Goal: Task Accomplishment & Management: Use online tool/utility

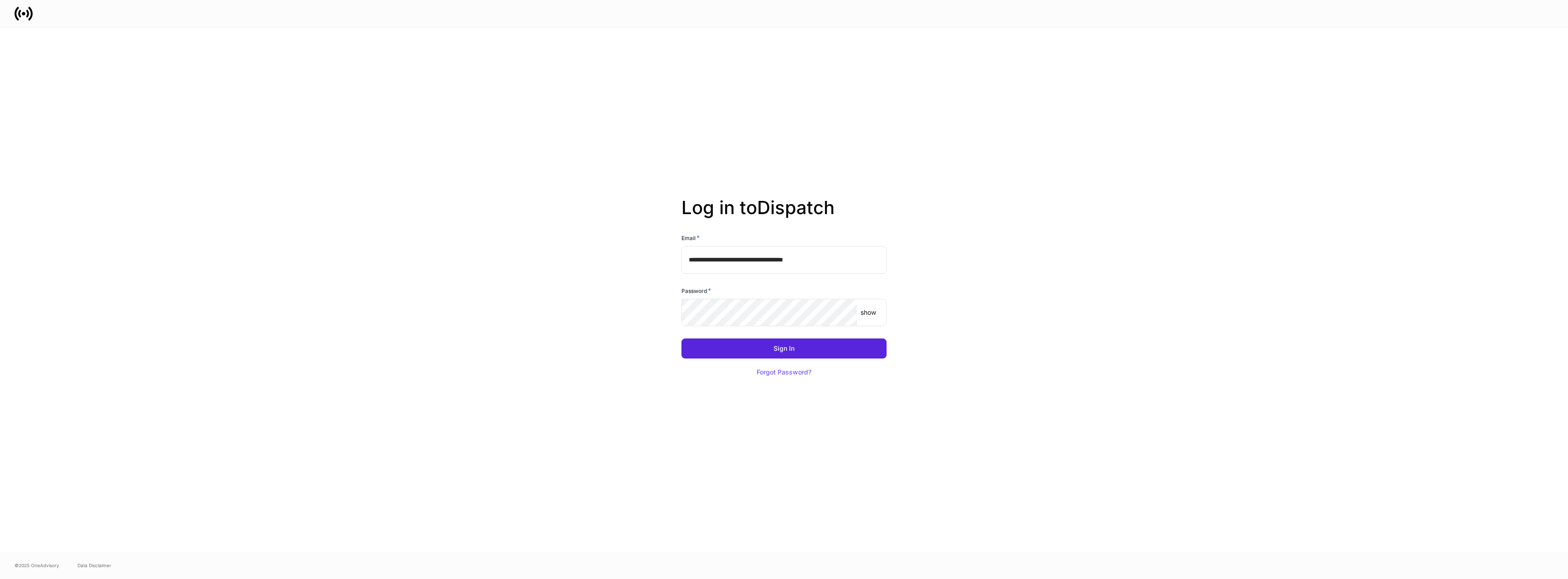
click at [842, 260] on input "**********" at bounding box center [784, 259] width 205 height 27
type input "**********"
click at [816, 345] on button "Sign In" at bounding box center [784, 348] width 205 height 20
